Goal: Transaction & Acquisition: Purchase product/service

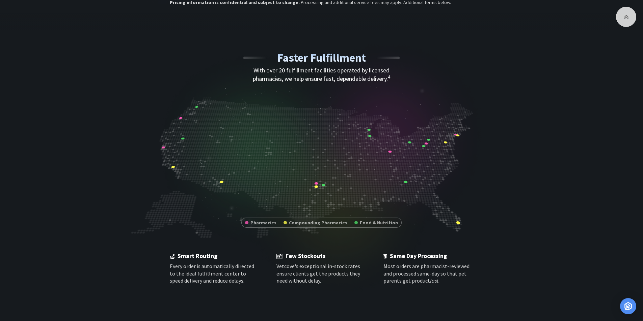
scroll to position [1383, 0]
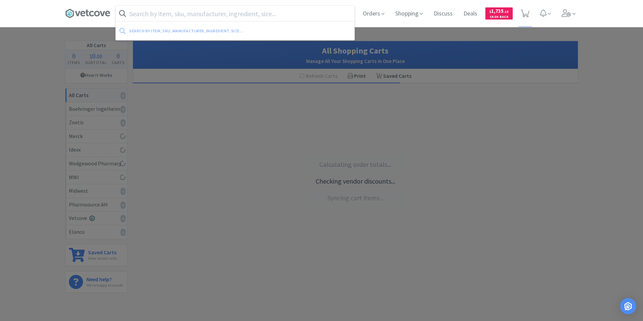
click at [221, 16] on input "text" at bounding box center [235, 14] width 238 height 16
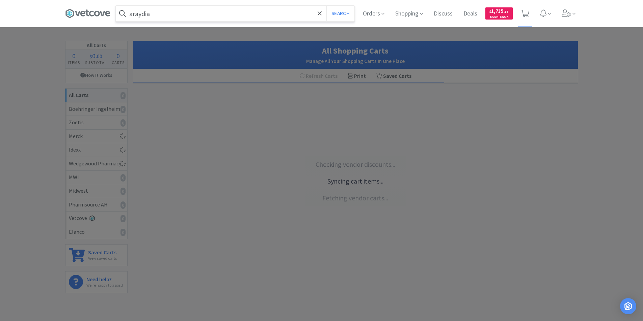
type input "araydia"
click at [326, 6] on button "Search" at bounding box center [340, 14] width 28 height 16
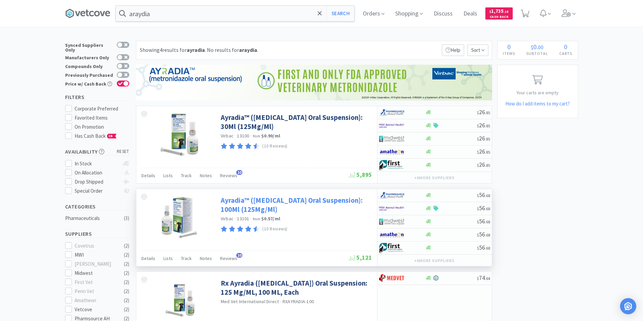
click at [304, 200] on link "Ayradia™ ([MEDICAL_DATA] Oral Suspension): 100Ml (125Mg/Ml)" at bounding box center [295, 205] width 149 height 19
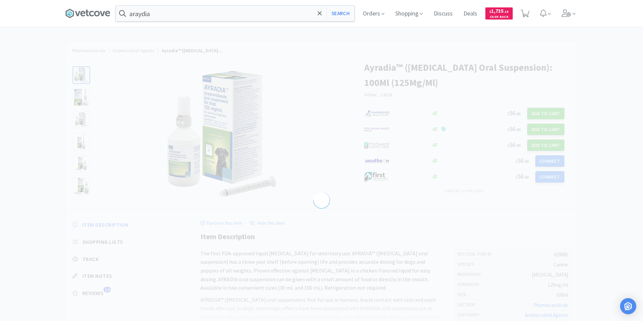
select select "629085"
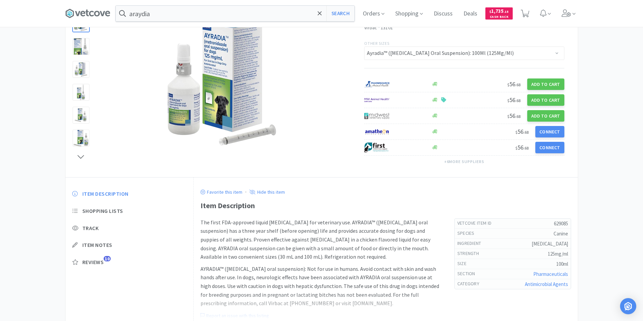
scroll to position [25, 0]
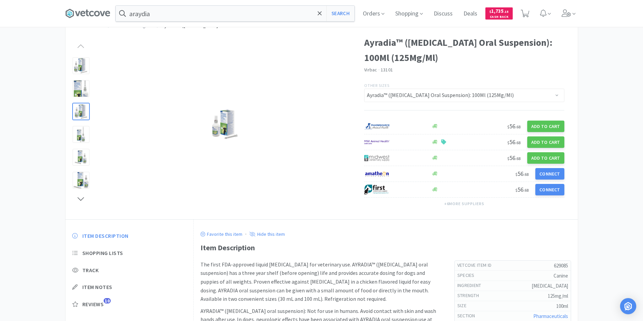
click at [85, 113] on div at bounding box center [81, 111] width 17 height 17
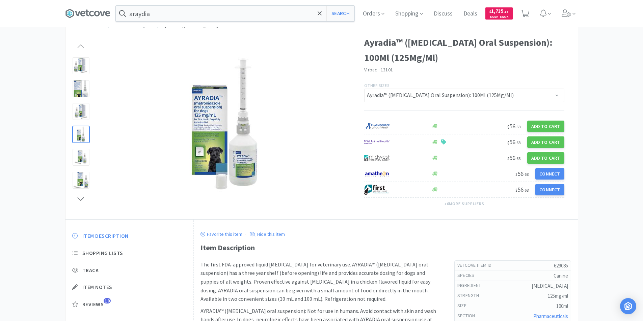
click at [87, 135] on div at bounding box center [81, 134] width 17 height 17
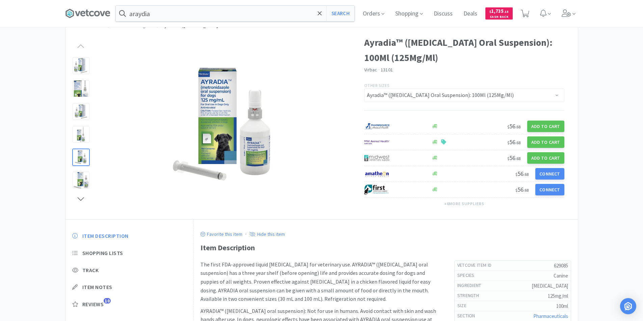
click at [84, 156] on div at bounding box center [81, 157] width 17 height 17
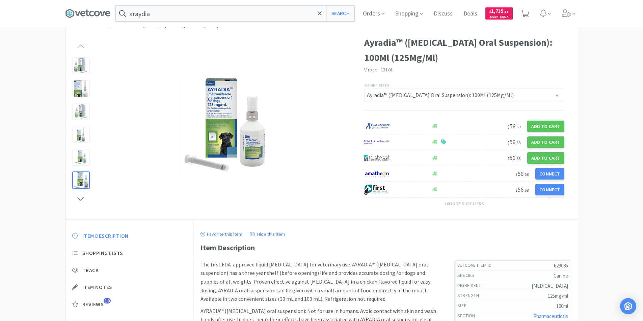
click at [83, 187] on div at bounding box center [81, 180] width 17 height 17
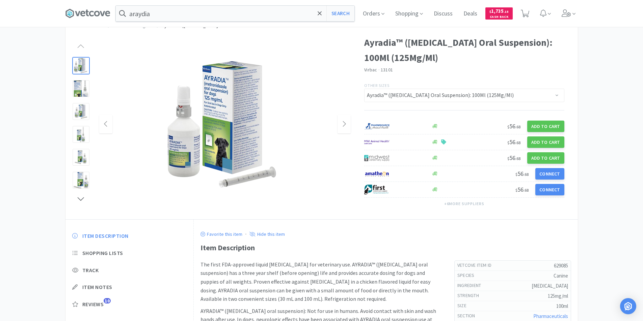
click at [256, 112] on img at bounding box center [224, 124] width 135 height 135
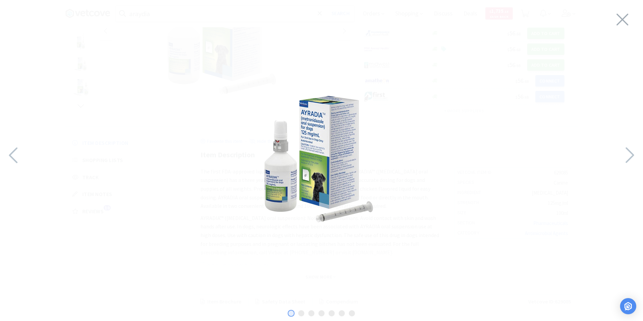
scroll to position [126, 0]
click at [623, 20] on icon at bounding box center [622, 19] width 14 height 19
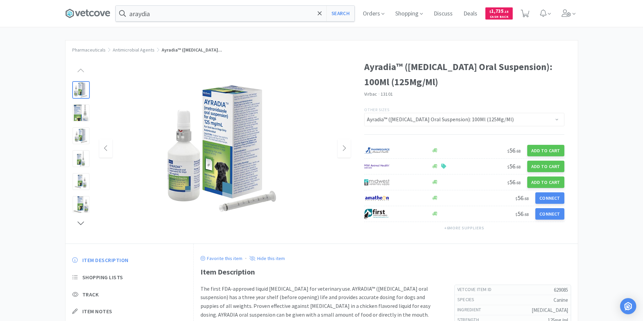
scroll to position [0, 0]
click at [243, 141] on img at bounding box center [224, 149] width 135 height 135
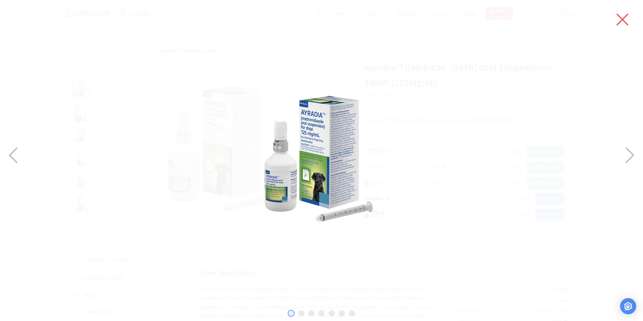
click at [624, 20] on icon at bounding box center [622, 19] width 14 height 19
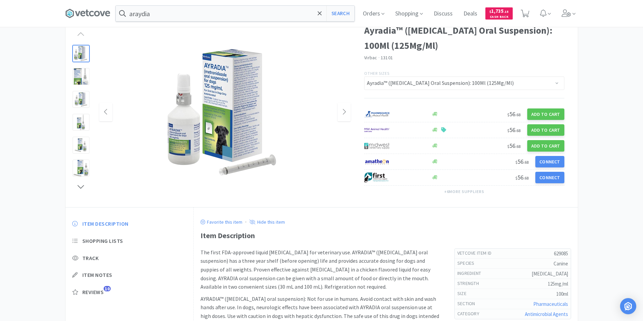
scroll to position [25, 0]
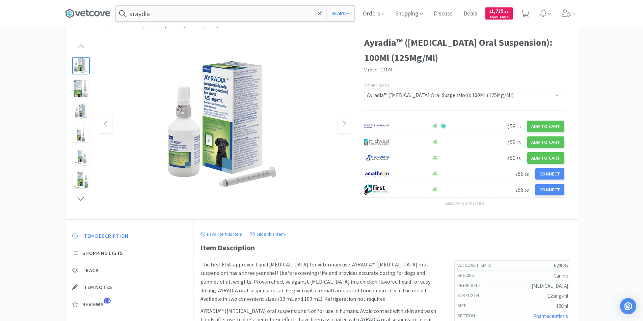
click at [218, 124] on img at bounding box center [224, 124] width 135 height 135
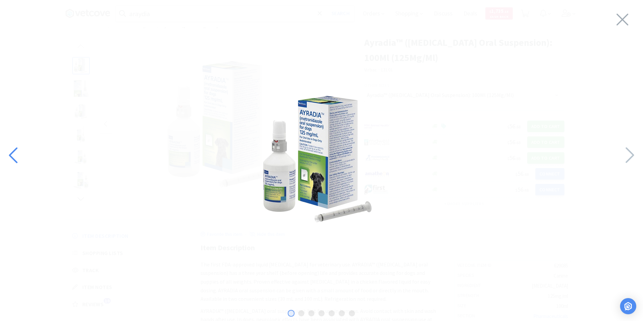
click at [17, 153] on icon at bounding box center [14, 155] width 15 height 23
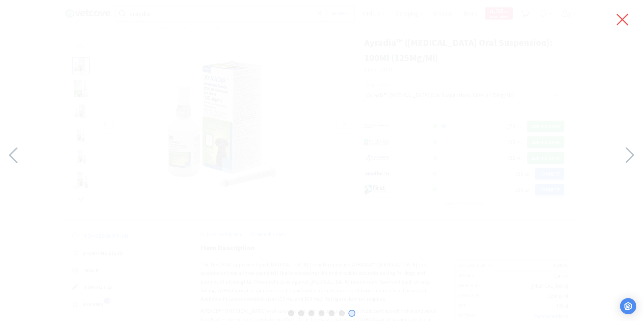
click at [621, 19] on icon at bounding box center [622, 20] width 12 height 12
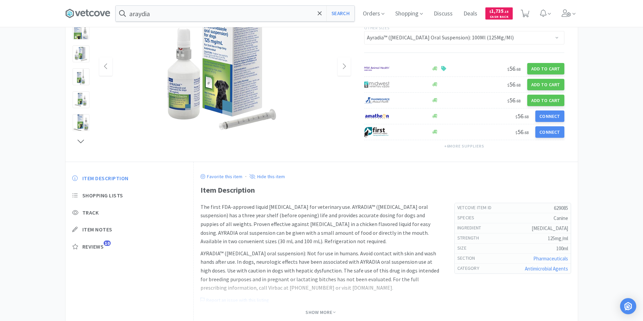
scroll to position [101, 0]
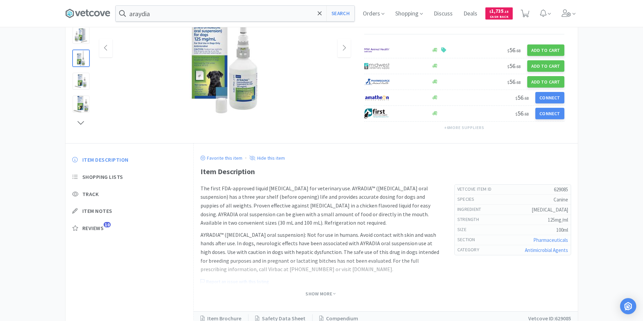
click at [79, 66] on div at bounding box center [81, 58] width 17 height 17
click at [214, 82] on img at bounding box center [224, 48] width 135 height 135
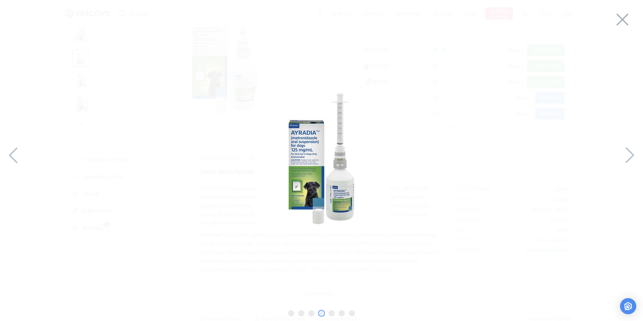
drag, startPoint x: 314, startPoint y: 179, endPoint x: 555, endPoint y: 135, distance: 245.5
click at [555, 135] on div at bounding box center [321, 159] width 643 height 305
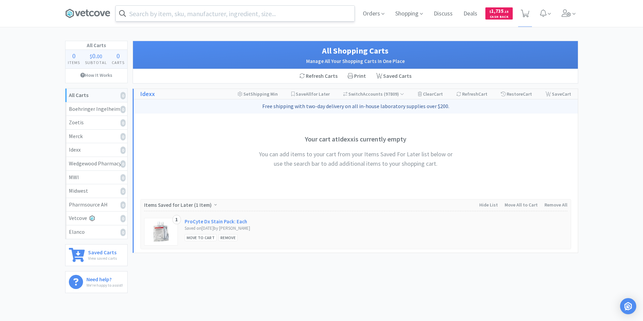
click at [182, 13] on input "text" at bounding box center [235, 14] width 238 height 16
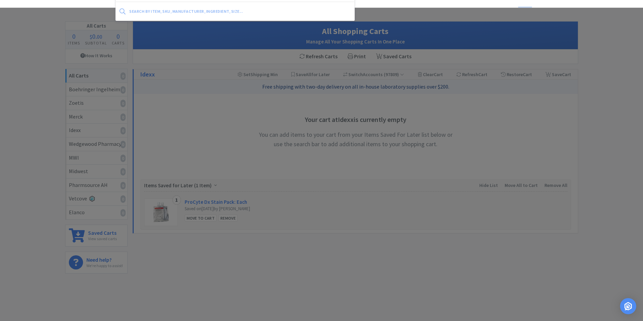
scroll to position [34, 0]
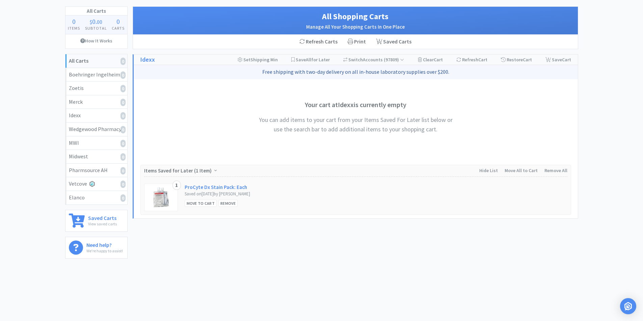
click at [222, 102] on div at bounding box center [321, 160] width 643 height 321
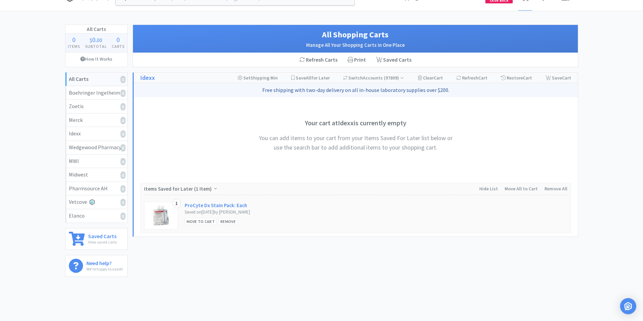
scroll to position [0, 0]
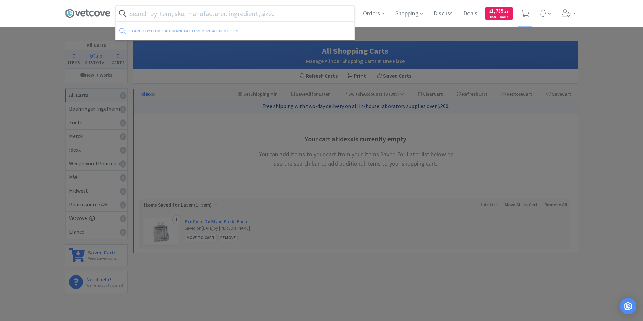
click at [217, 13] on input "text" at bounding box center [235, 14] width 238 height 16
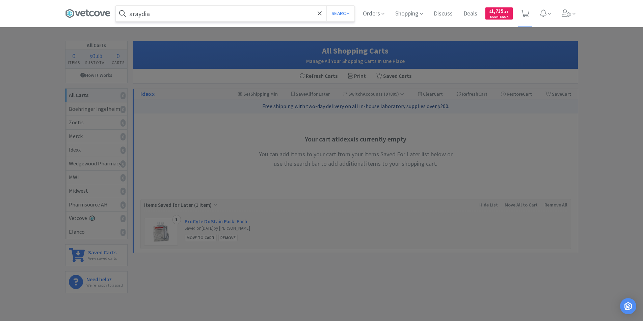
type input "araydia"
click at [326, 6] on button "Search" at bounding box center [340, 14] width 28 height 16
